Goal: Information Seeking & Learning: Learn about a topic

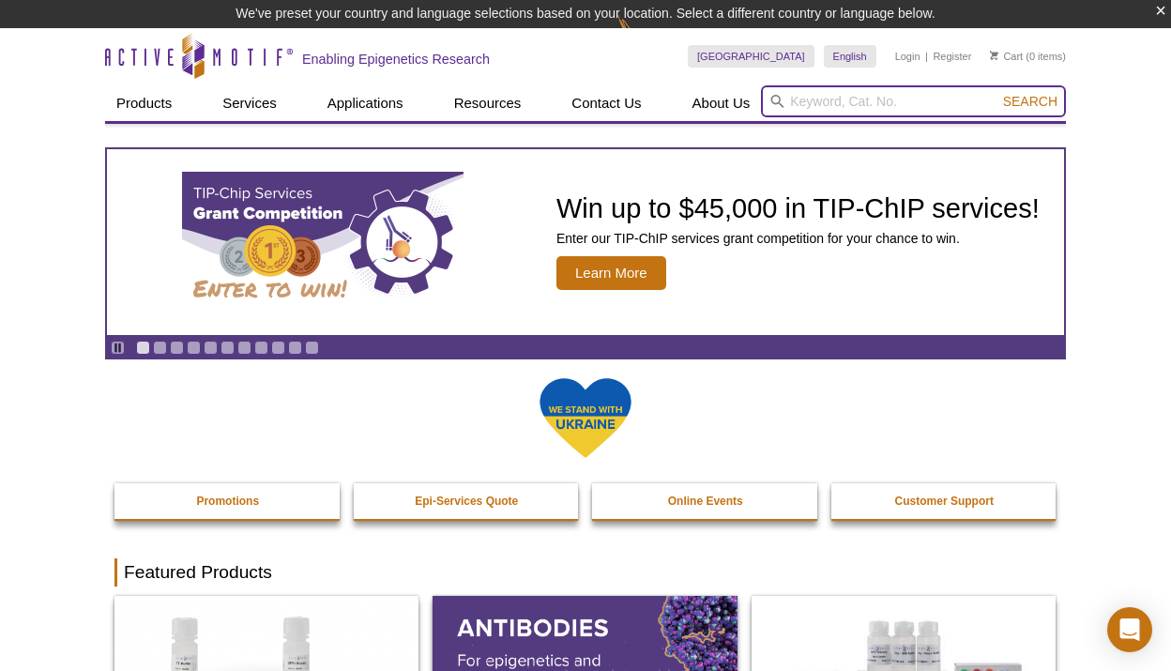
click at [804, 107] on input "search" at bounding box center [913, 101] width 305 height 32
type input "CUT&Tag"
click at [1031, 101] on button "Search" at bounding box center [1030, 101] width 66 height 17
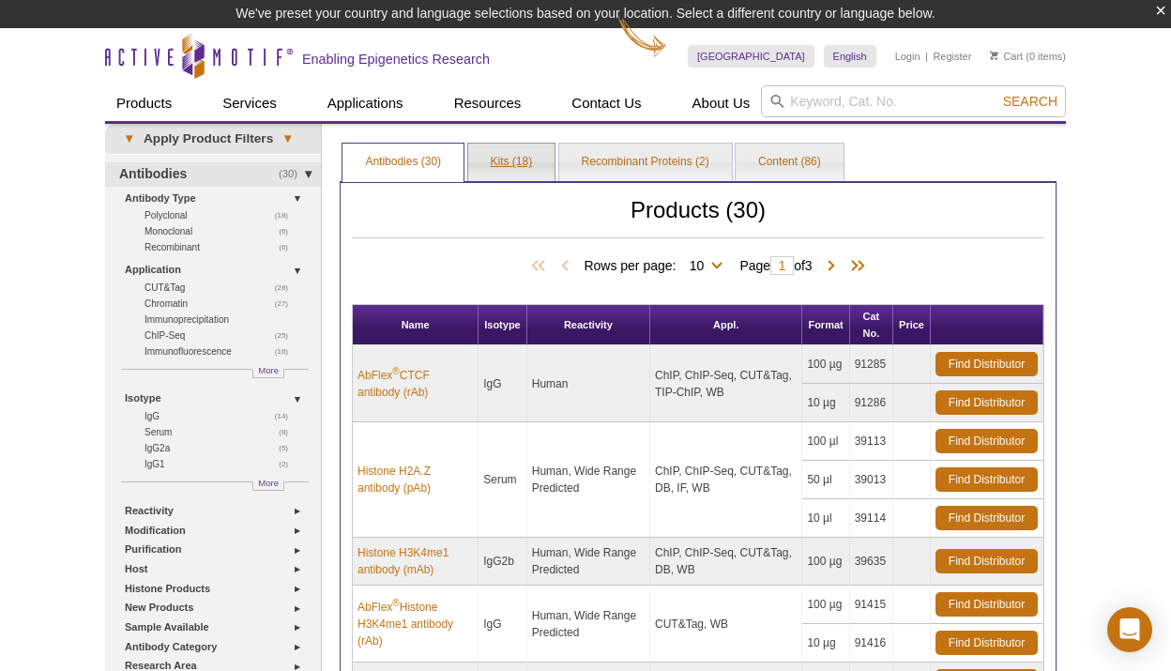
click at [498, 152] on link "Kits (18)" at bounding box center [511, 163] width 87 height 38
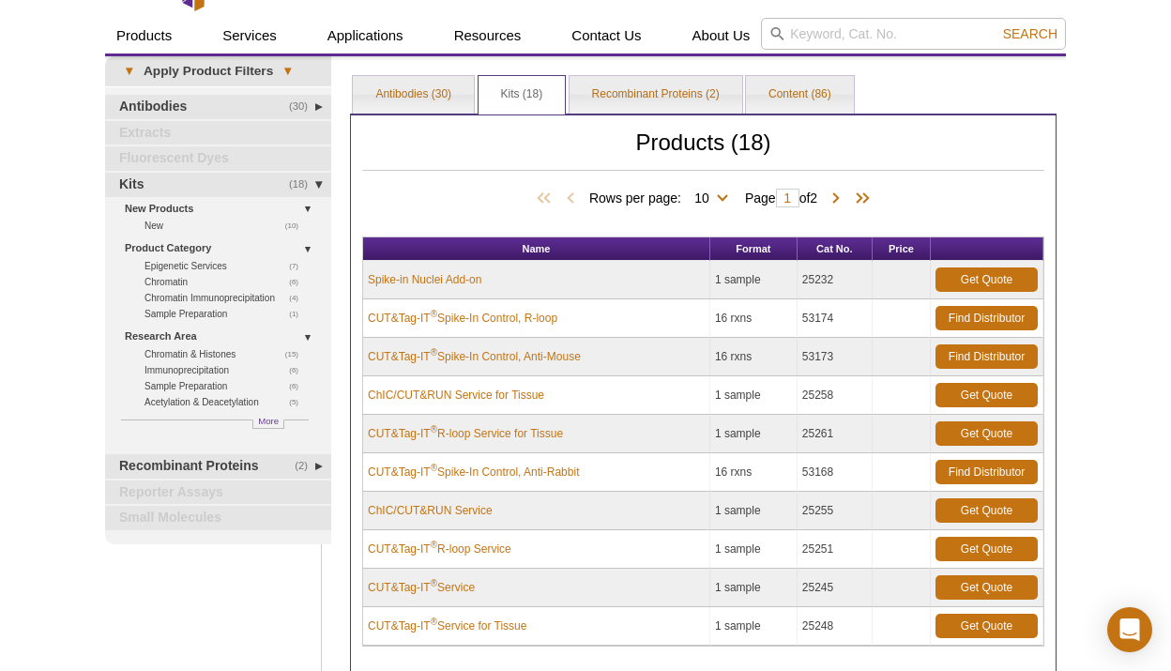
scroll to position [64, 0]
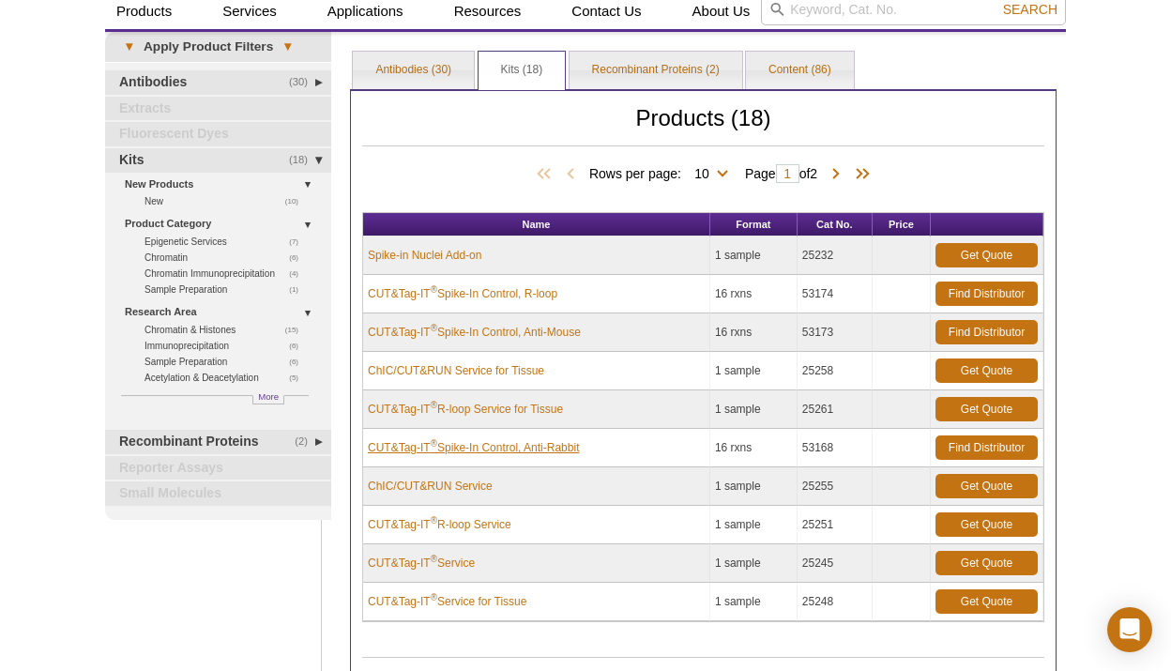
click at [504, 442] on link "CUT&Tag-IT ® Spike-In Control, Anti-Rabbit" at bounding box center [473, 447] width 211 height 17
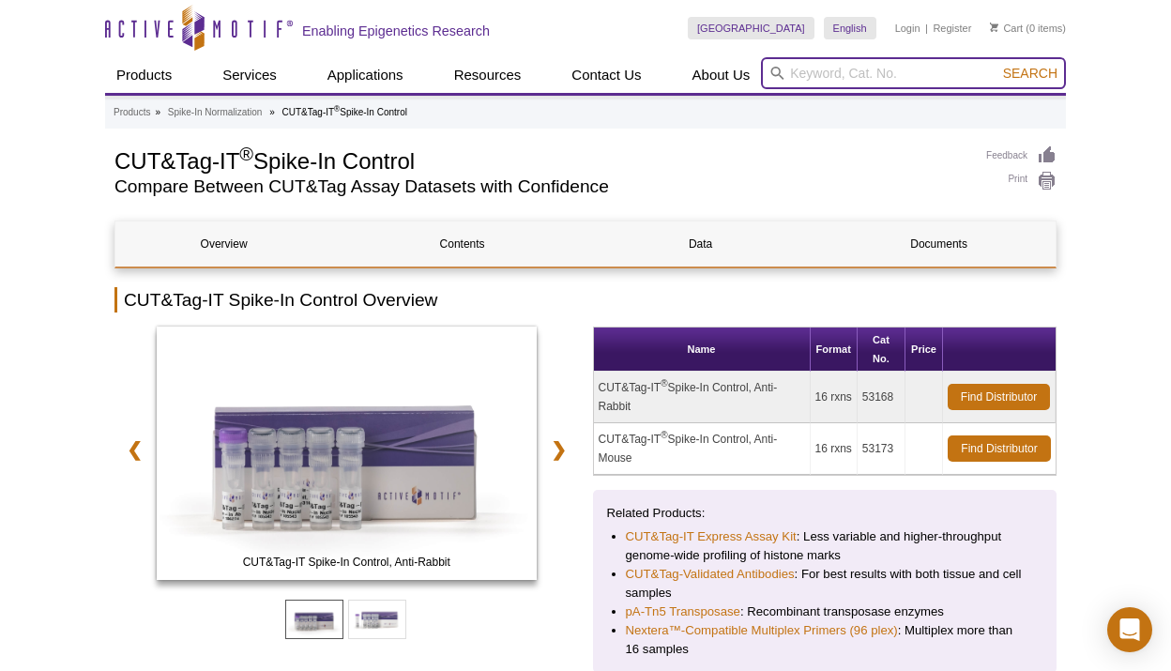
click at [862, 71] on input "search" at bounding box center [913, 73] width 305 height 32
type input "4"
type input "53160"
click at [1031, 73] on button "Search" at bounding box center [1030, 73] width 66 height 17
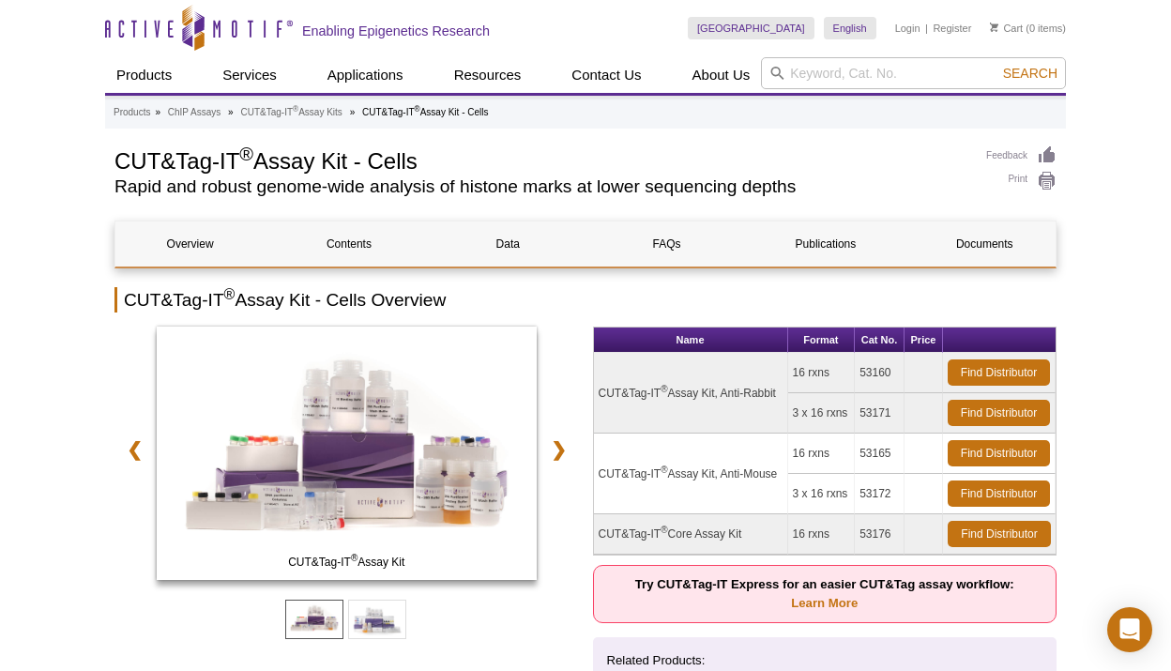
click at [691, 387] on td "CUT&Tag-IT ® Assay Kit, Anti-Rabbit" at bounding box center [691, 393] width 194 height 81
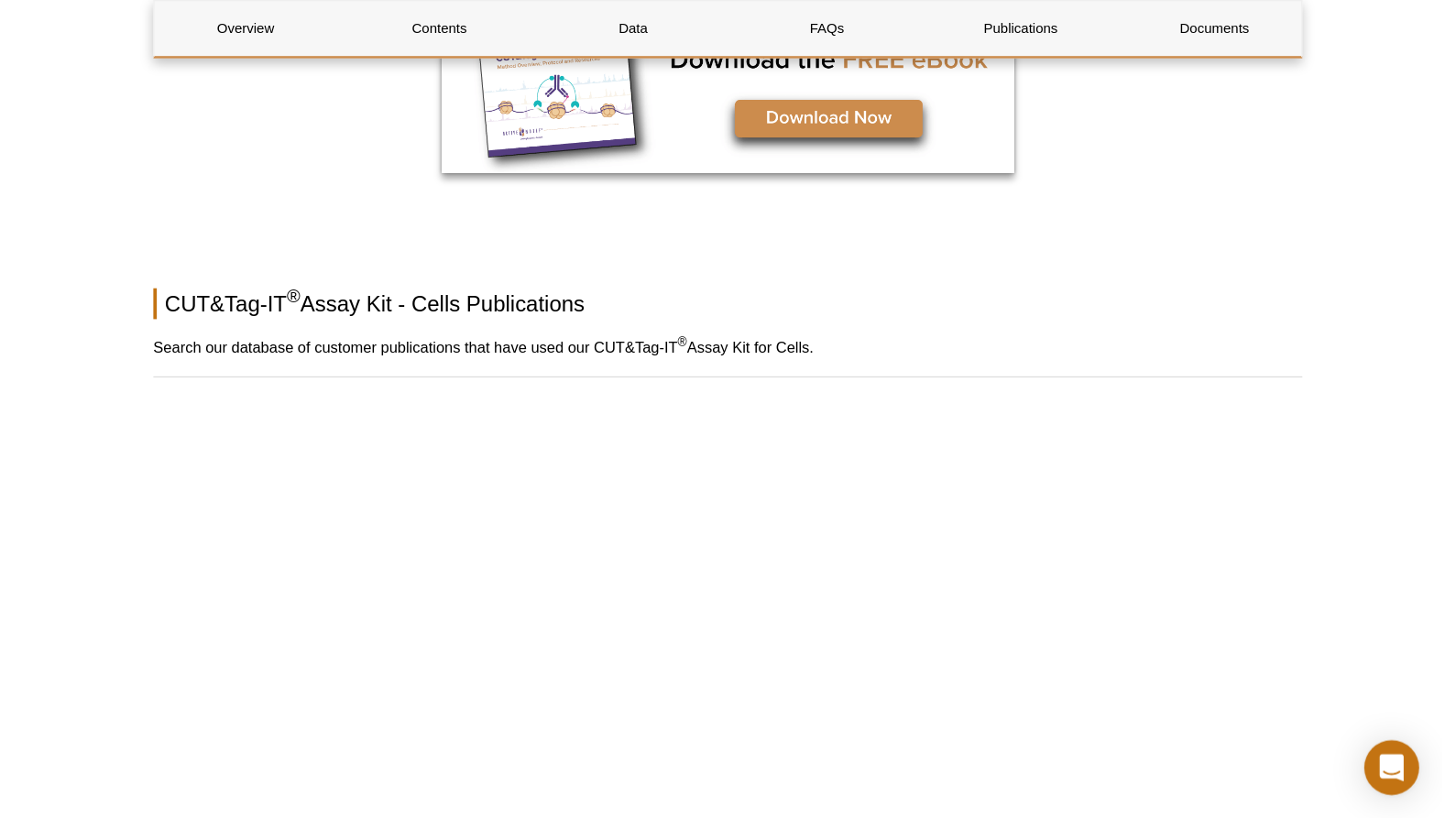
scroll to position [5801, 0]
